Goal: Information Seeking & Learning: Learn about a topic

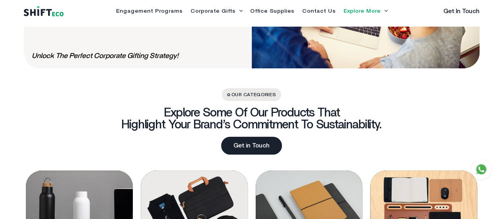
scroll to position [832, 0]
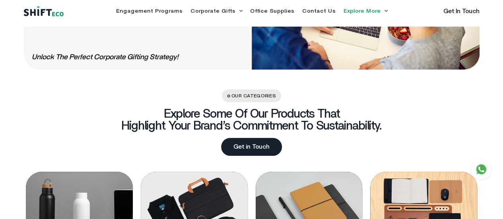
click at [136, 60] on span "Unlock The Perfect Corporate Gifting Strategy!" at bounding box center [105, 57] width 147 height 9
copy div "Unlock The Perfect Corporate Gifting Strategy!"
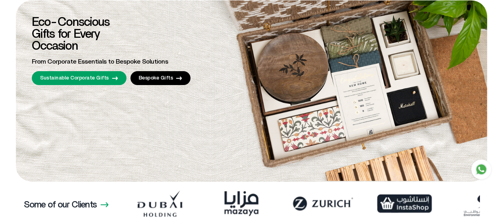
scroll to position [0, 0]
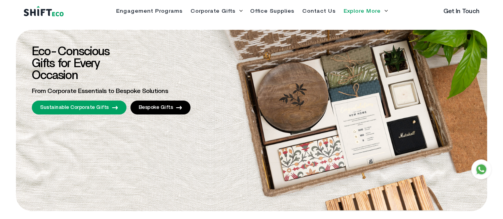
click at [190, 14] on li "Corporate Gifts Sustainable Corporate Gifts Bespoke Gifts" at bounding box center [216, 11] width 52 height 6
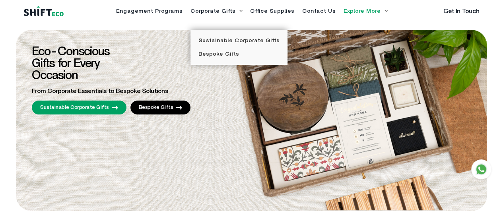
click at [169, 17] on div "Engagement Programs Corporate Gifts Sustainable Corporate Gifts Bespoke Gifts O…" at bounding box center [251, 11] width 300 height 13
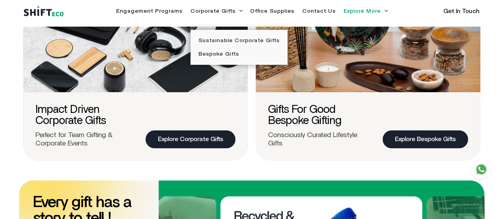
scroll to position [313, 0]
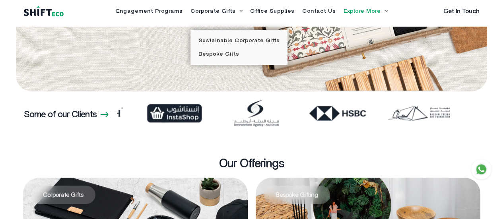
scroll to position [0, 0]
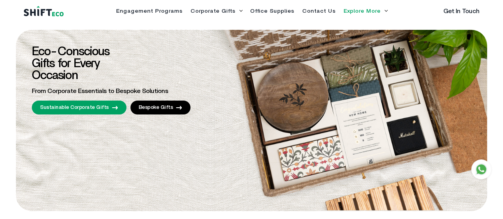
click at [361, 14] on li "Explore More Eco Shop Learn with Shift Eco" at bounding box center [365, 11] width 44 height 6
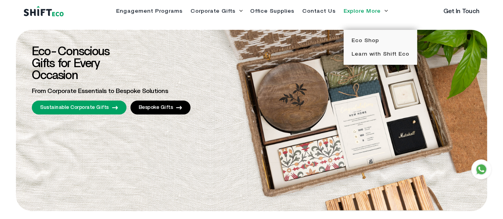
click at [98, 94] on span "From Corporate Essentials to Bespoke Solutions" at bounding box center [100, 91] width 136 height 6
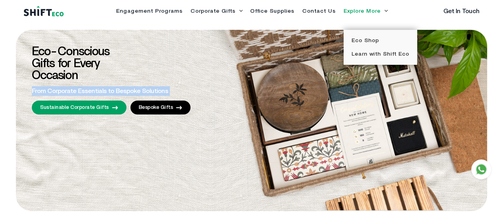
click at [98, 94] on span "From Corporate Essentials to Bespoke Solutions" at bounding box center [100, 91] width 136 height 6
copy div "From Corporate Essentials to Bespoke Solutions"
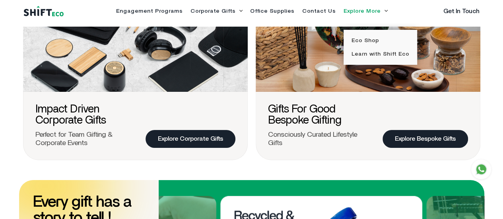
scroll to position [308, 0]
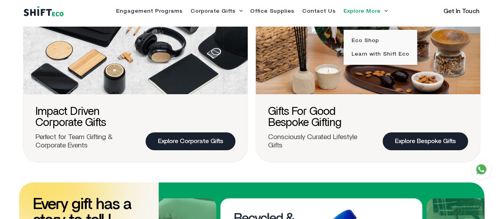
click at [239, 12] on icon at bounding box center [241, 11] width 4 height 2
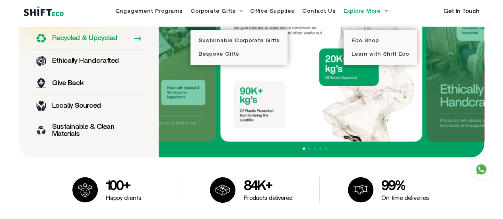
scroll to position [573, 0]
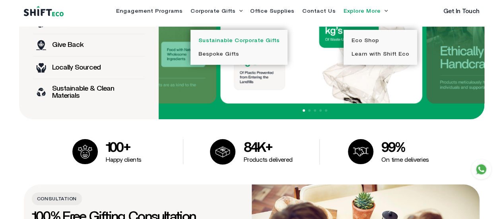
click at [207, 43] on link "Sustainable Corporate Gifts" at bounding box center [238, 41] width 81 height 6
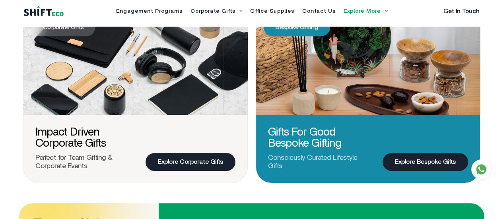
scroll to position [294, 0]
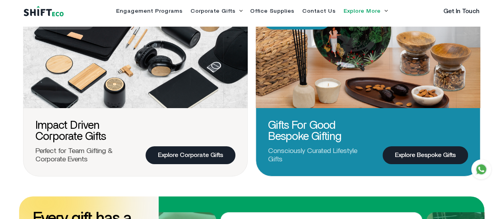
click at [291, 142] on h3 "Gifts for Good Bespoke Gifting" at bounding box center [318, 131] width 100 height 22
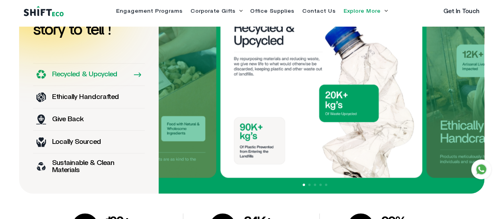
scroll to position [475, 0]
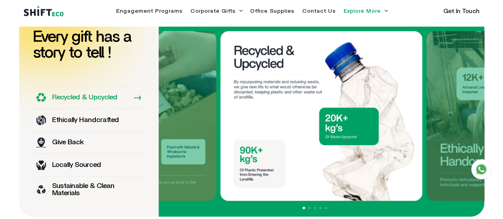
drag, startPoint x: 250, startPoint y: 87, endPoint x: 250, endPoint y: 107, distance: 19.5
click at [250, 107] on img at bounding box center [321, 116] width 202 height 170
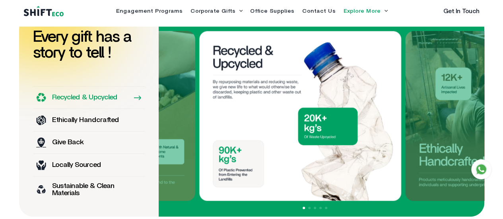
drag, startPoint x: 250, startPoint y: 107, endPoint x: 229, endPoint y: 79, distance: 34.9
click at [229, 79] on img at bounding box center [300, 116] width 202 height 170
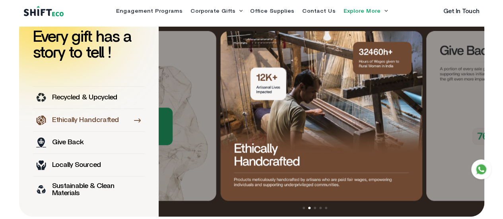
click at [236, 168] on img at bounding box center [321, 116] width 202 height 170
click at [243, 186] on img at bounding box center [321, 116] width 202 height 170
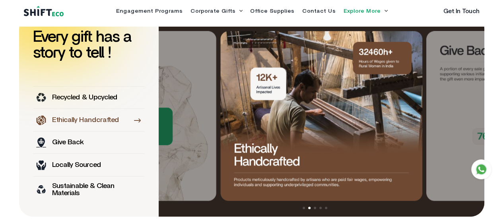
click at [243, 186] on img at bounding box center [321, 116] width 202 height 170
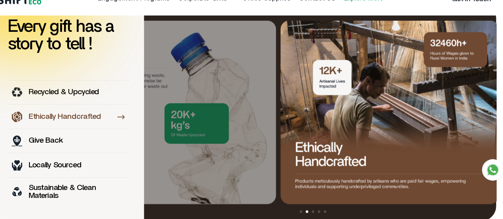
drag, startPoint x: 283, startPoint y: 179, endPoint x: 347, endPoint y: 190, distance: 65.7
click at [347, 190] on img at bounding box center [386, 116] width 202 height 170
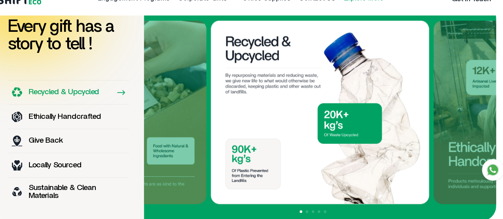
drag, startPoint x: 238, startPoint y: 54, endPoint x: 290, endPoint y: 75, distance: 56.3
click at [290, 75] on img at bounding box center [321, 116] width 202 height 170
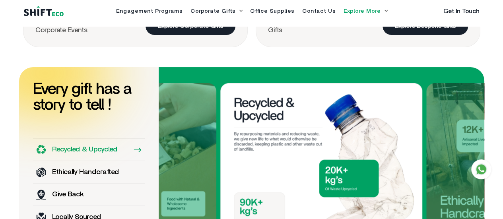
scroll to position [423, 0]
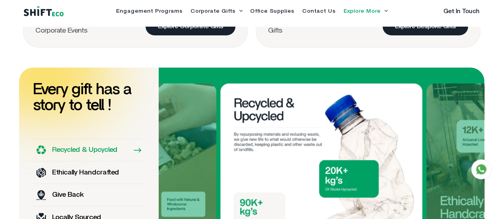
click at [54, 92] on h1 "Every gift has a story to tell !" at bounding box center [89, 97] width 112 height 32
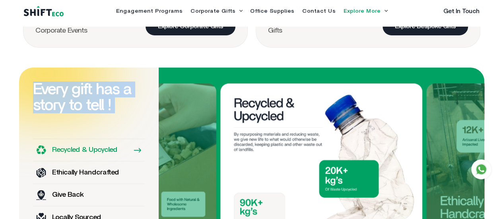
click at [54, 92] on h1 "Every gift has a story to tell !" at bounding box center [89, 97] width 112 height 32
copy div "Every gift has a story to tell !"
